Goal: Feedback & Contribution: Submit feedback/report problem

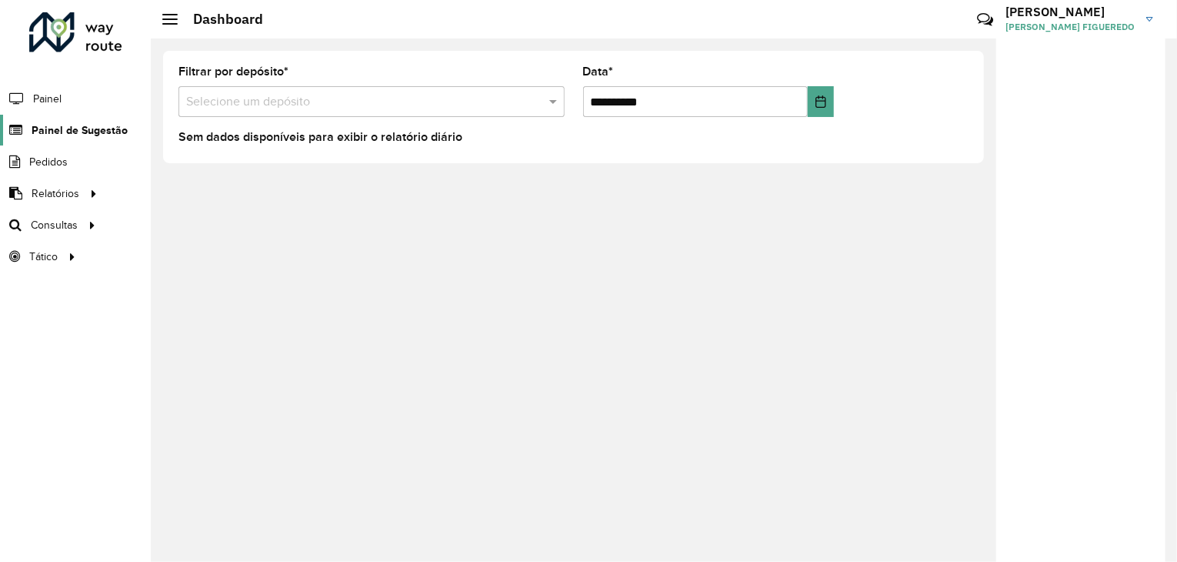
click at [99, 130] on span "Painel de Sugestão" at bounding box center [80, 130] width 96 height 16
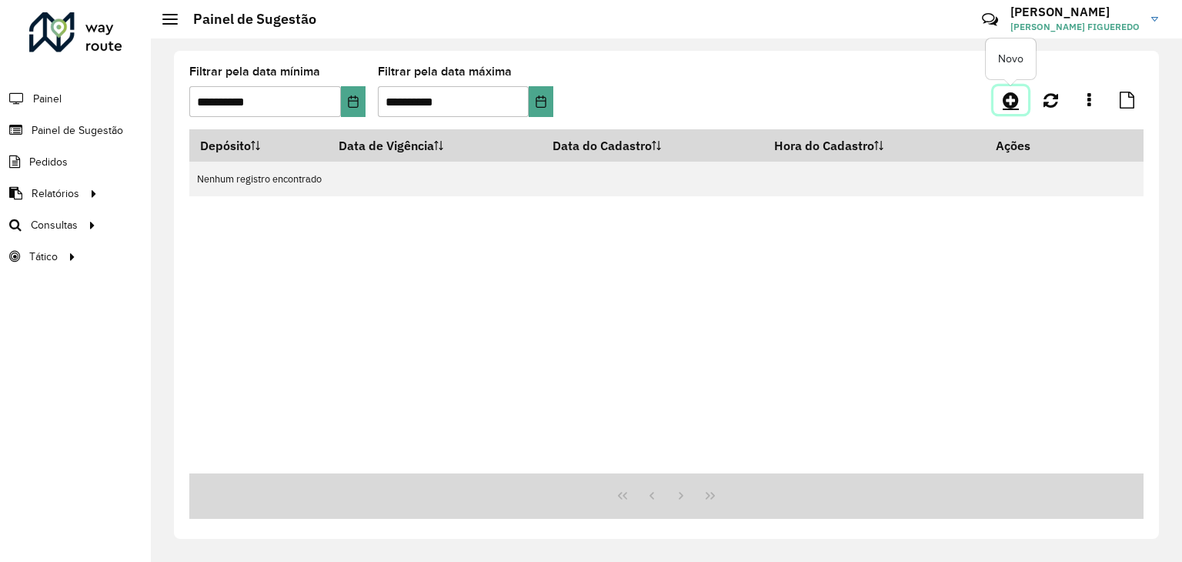
click at [1014, 92] on icon at bounding box center [1010, 100] width 16 height 18
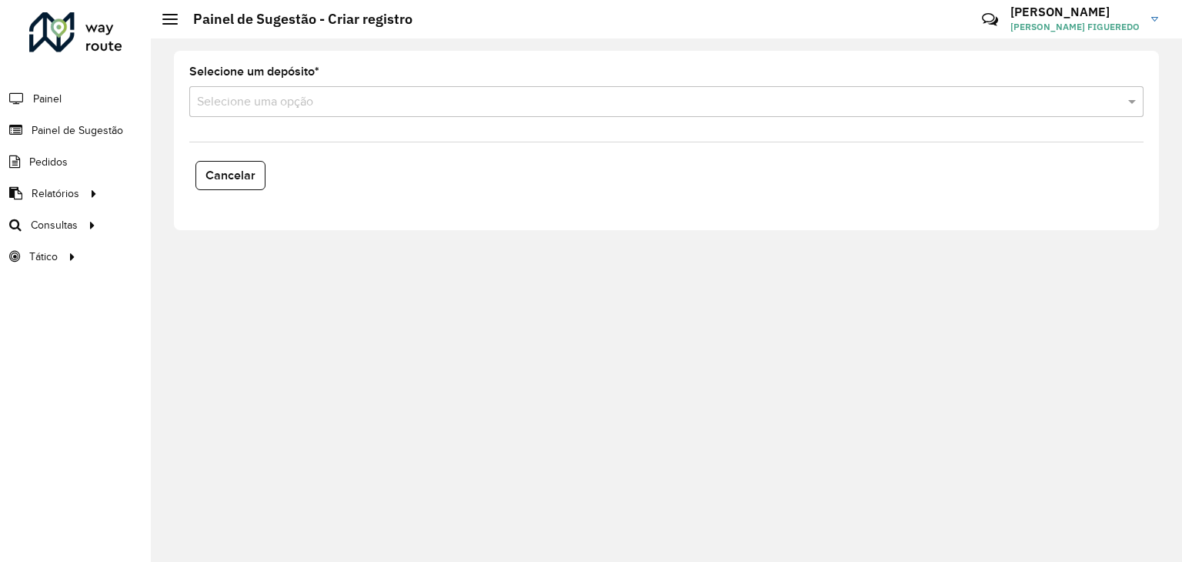
click at [283, 112] on div "Selecione uma opção" at bounding box center [666, 101] width 954 height 31
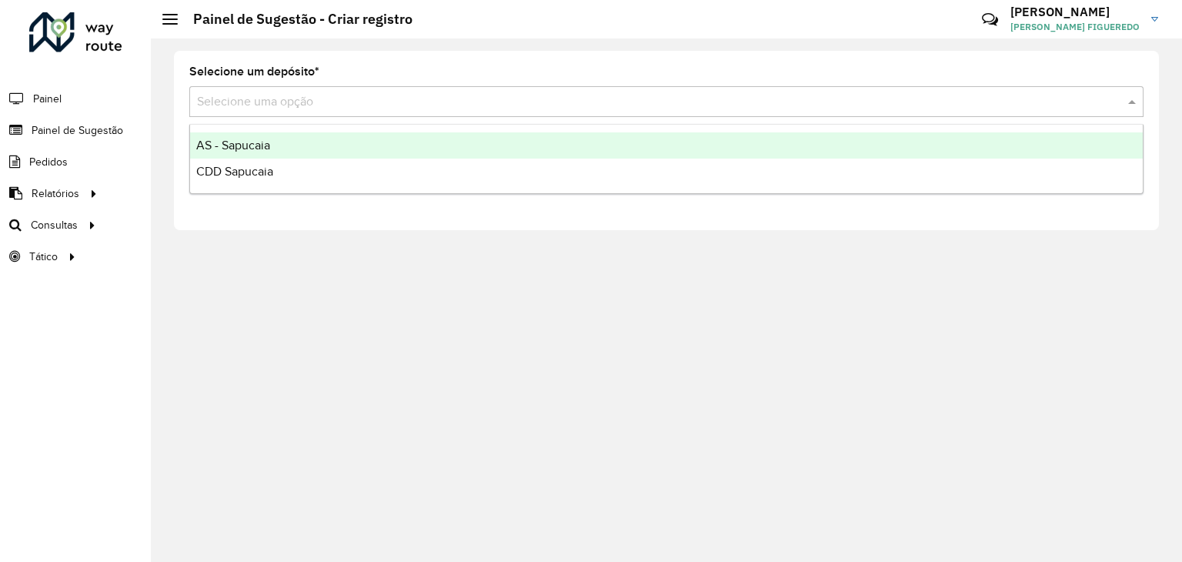
click at [286, 151] on div "AS - Sapucaia" at bounding box center [666, 145] width 952 height 26
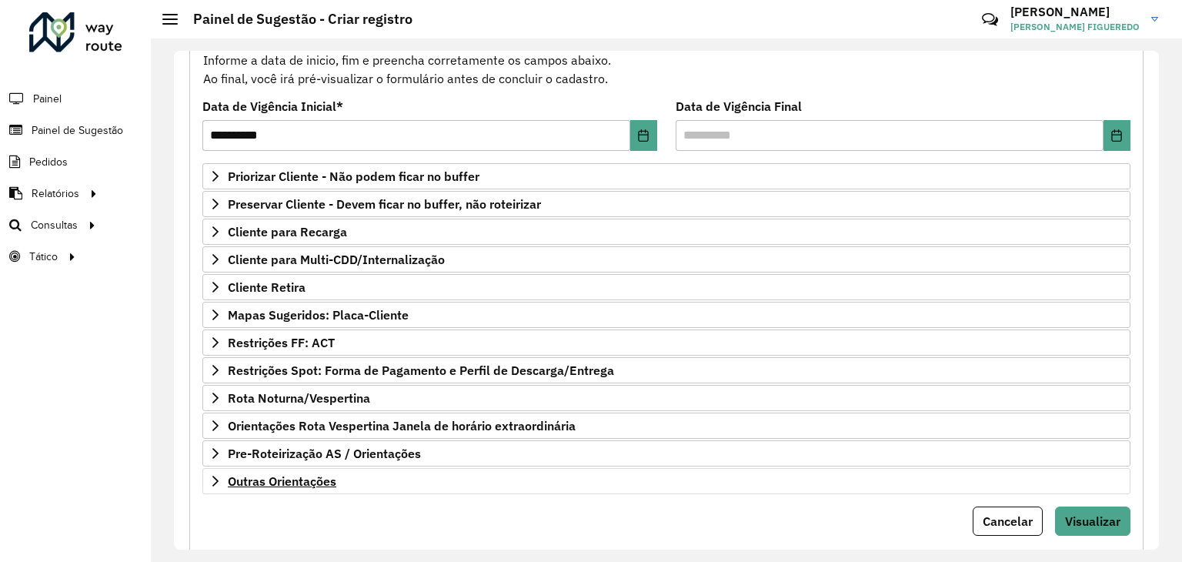
scroll to position [200, 0]
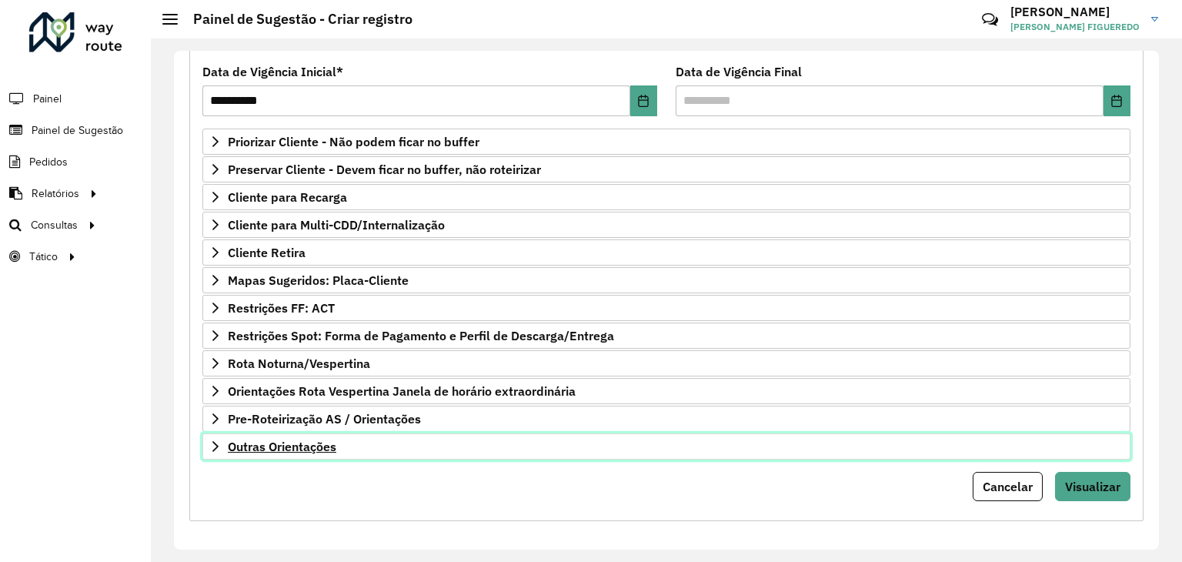
click at [286, 447] on span "Outras Orientações" at bounding box center [282, 446] width 108 height 12
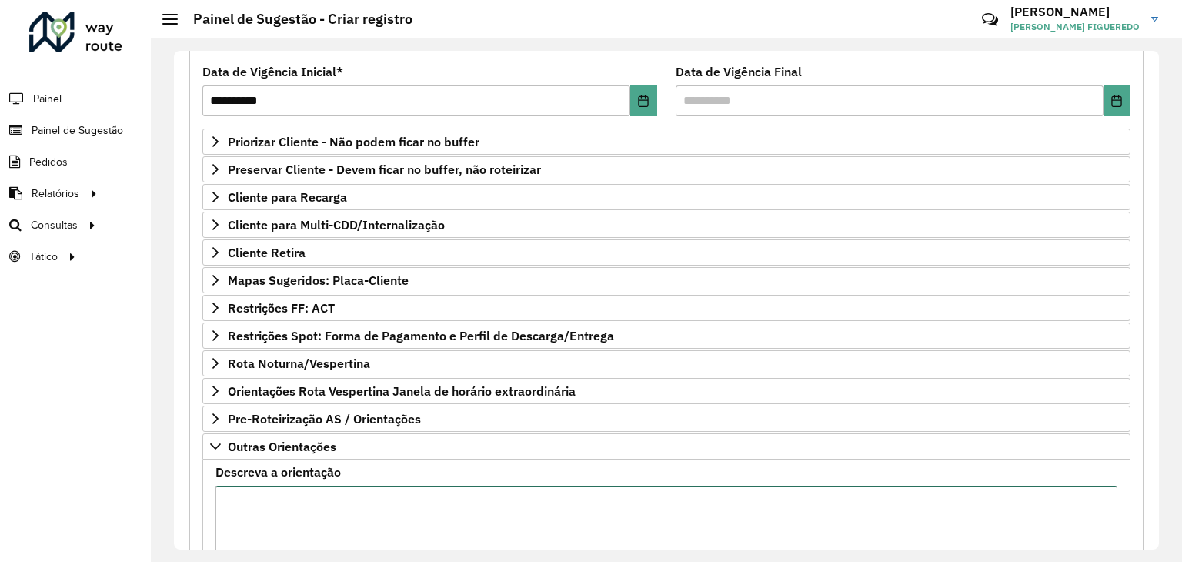
click at [301, 487] on textarea "Descreva a orientação" at bounding box center [666, 550] width 902 height 130
paste textarea "**********"
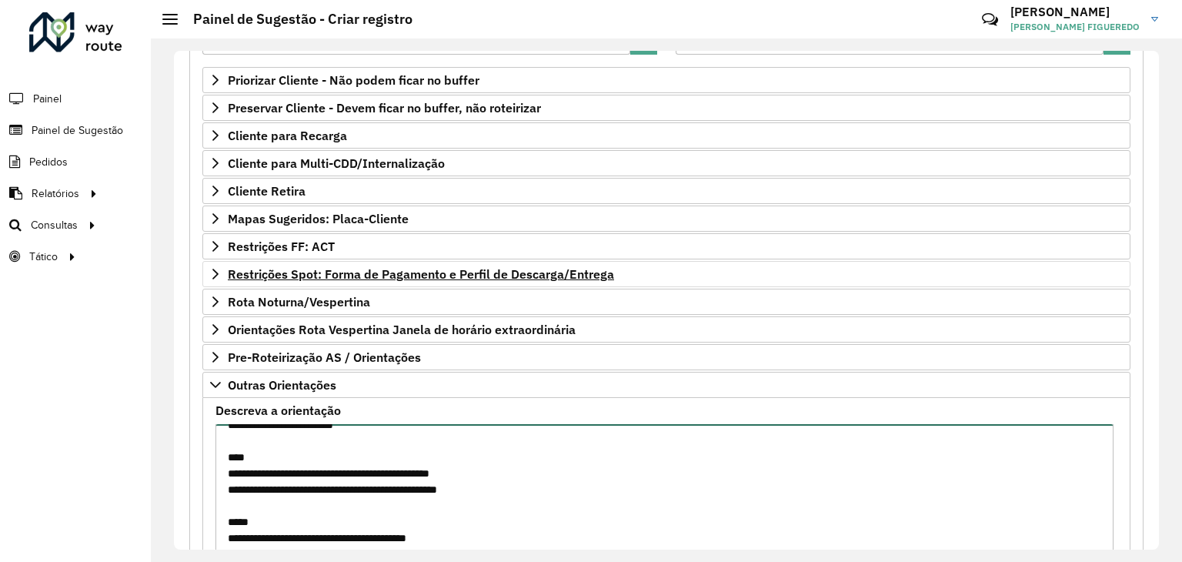
scroll to position [376, 0]
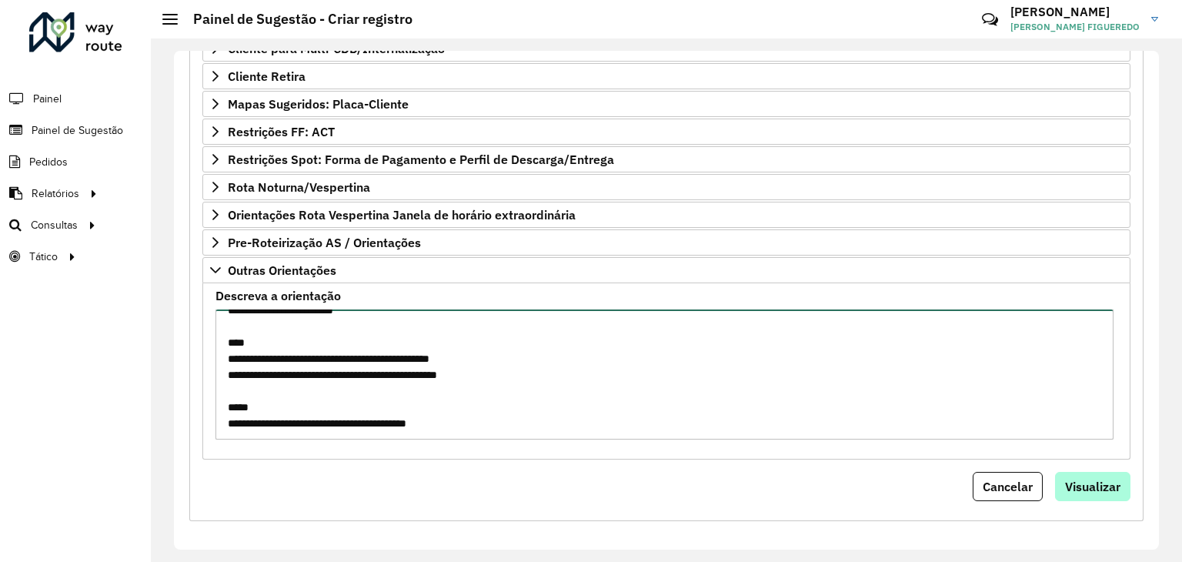
type textarea "**********"
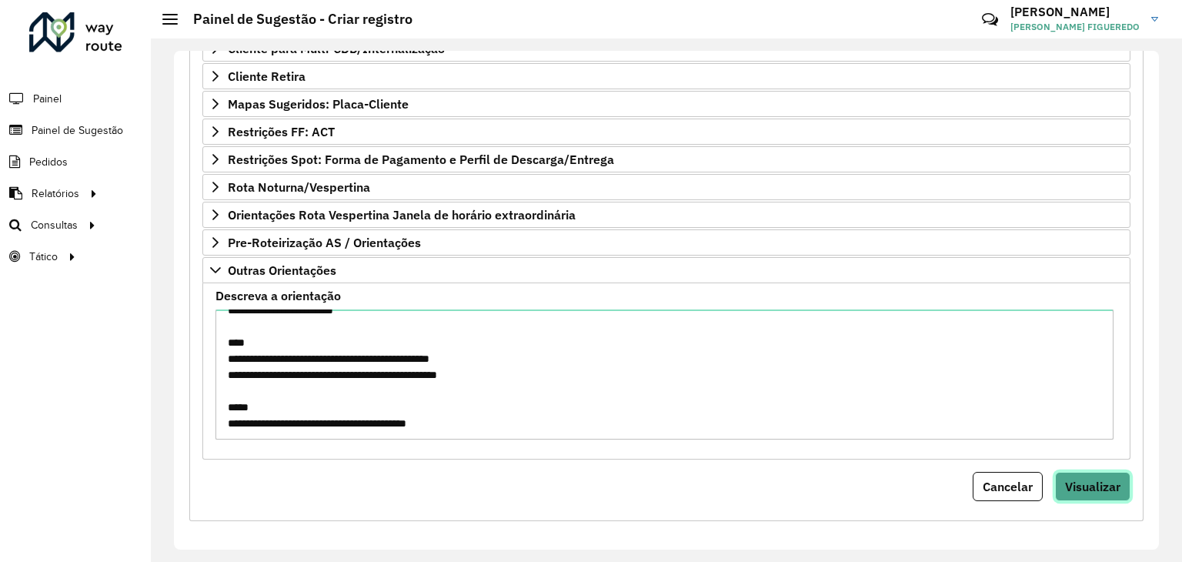
click at [1120, 490] on button "Visualizar" at bounding box center [1092, 486] width 75 height 29
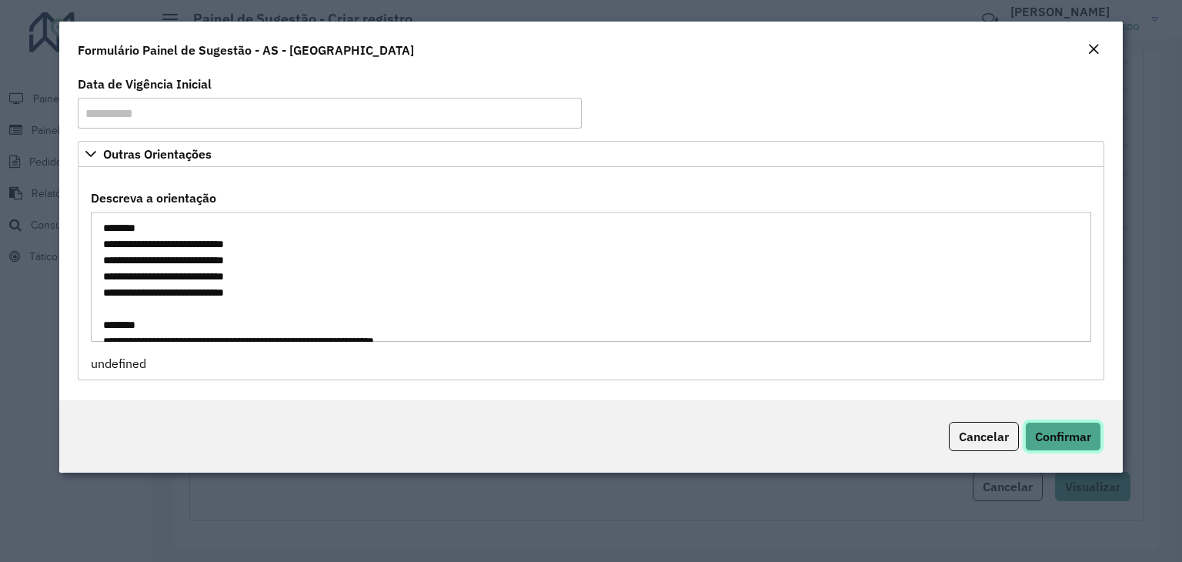
click at [1059, 434] on span "Confirmar" at bounding box center [1063, 436] width 56 height 15
